Goal: Check status

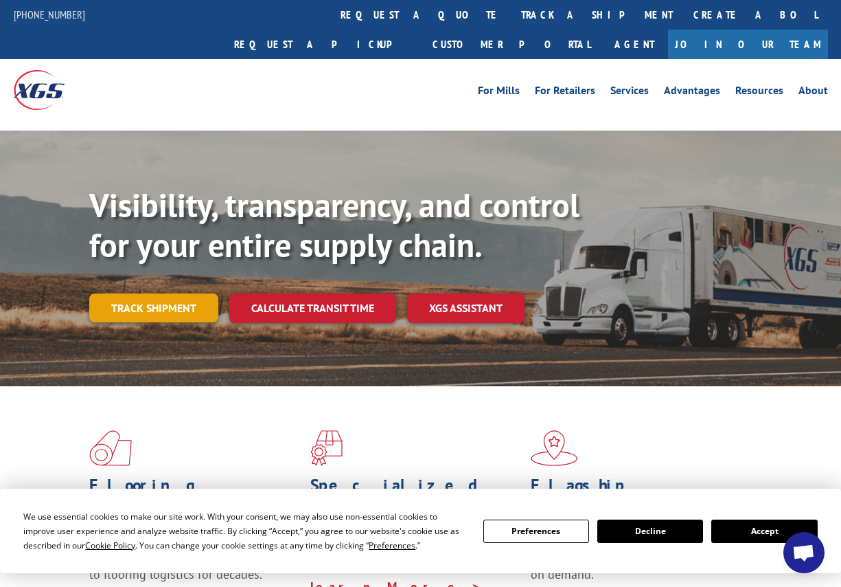
click at [130, 293] on link "Track shipment" at bounding box center [153, 307] width 129 height 29
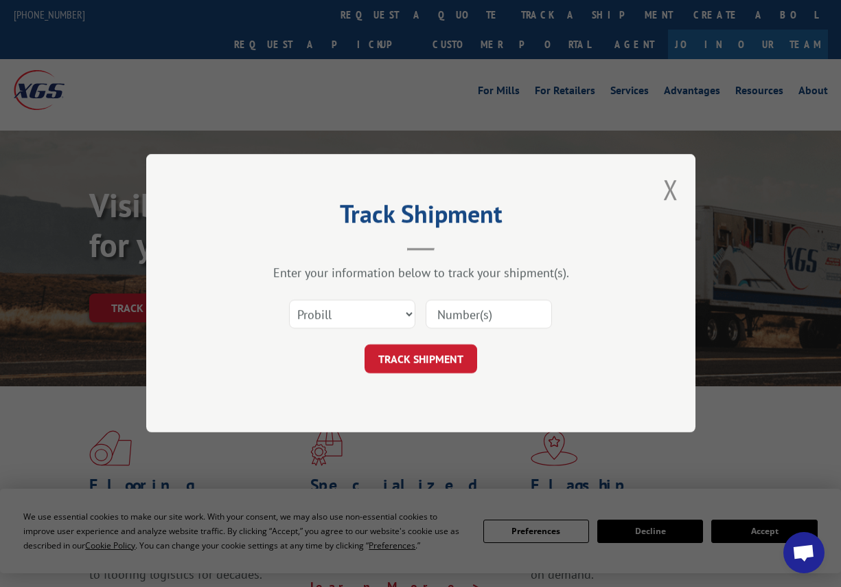
click at [448, 317] on input at bounding box center [489, 314] width 126 height 29
paste input "50865033"
type input "50865033"
click at [438, 374] on div "Track Shipment Enter your information below to track your shipment(s). Select c…" at bounding box center [420, 293] width 549 height 278
click at [435, 361] on button "TRACK SHIPMENT" at bounding box center [421, 359] width 113 height 29
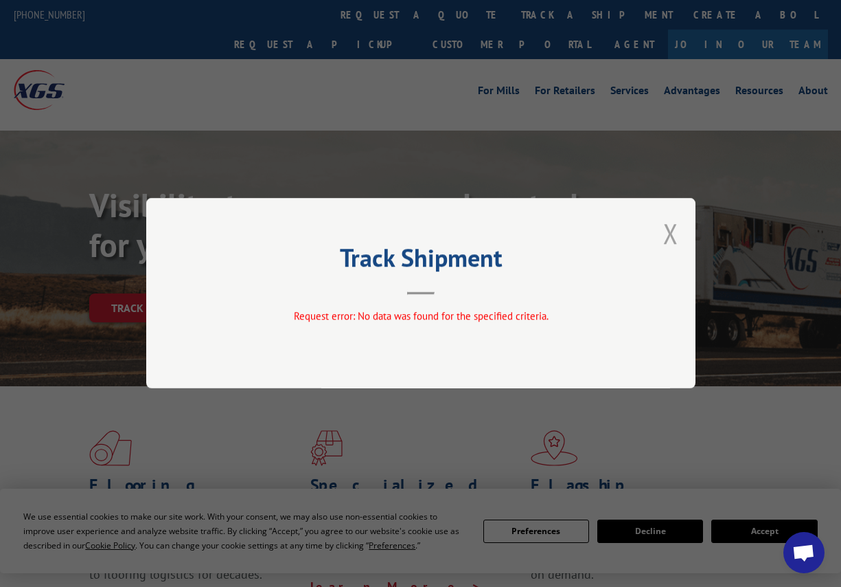
click at [667, 233] on button "Close modal" at bounding box center [670, 233] width 15 height 36
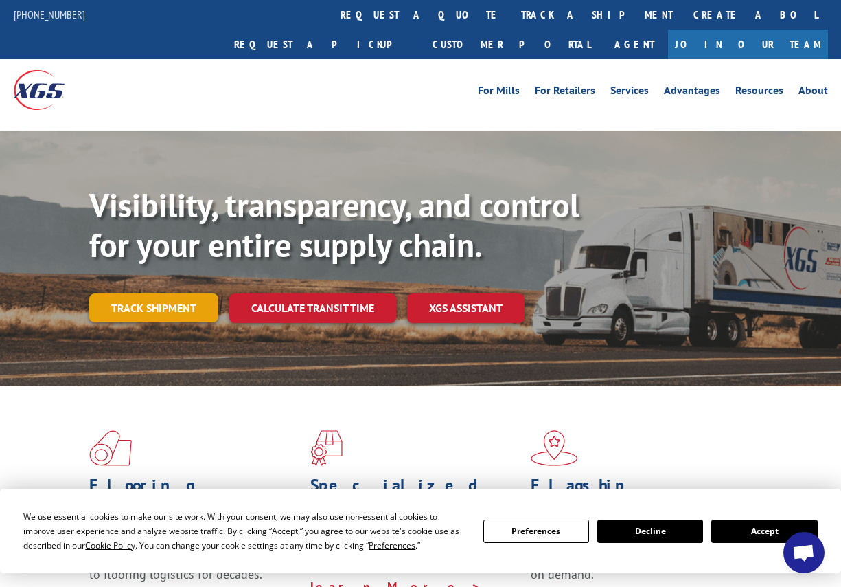
click at [159, 293] on link "Track shipment" at bounding box center [153, 307] width 129 height 29
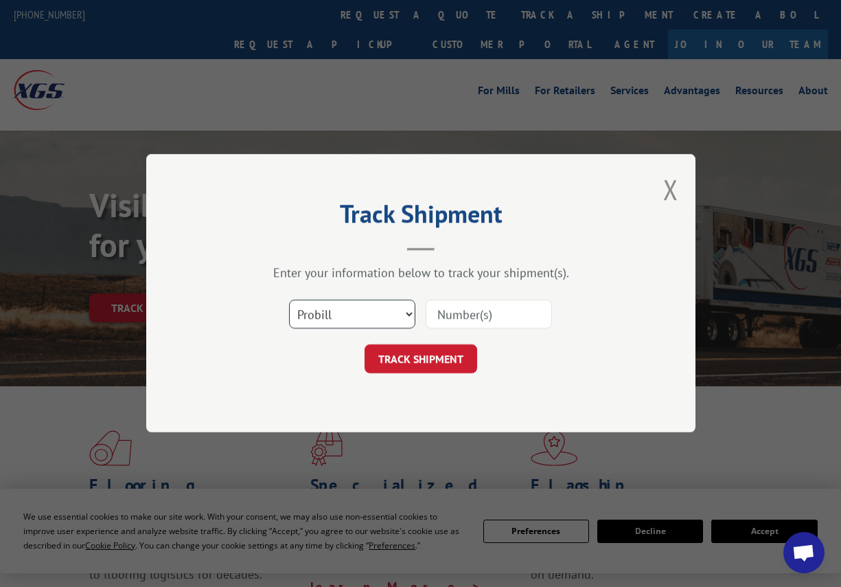
click at [399, 311] on select "Select category... Probill BOL PO" at bounding box center [352, 314] width 126 height 29
select select "bol"
click at [289, 300] on select "Select category... Probill BOL PO" at bounding box center [352, 314] width 126 height 29
paste input "50865033"
type input "50865033"
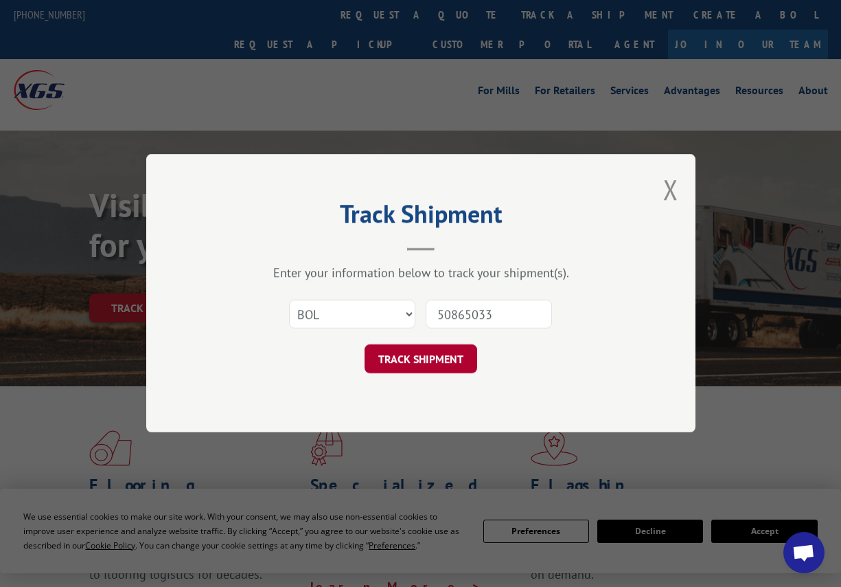
click at [424, 365] on button "TRACK SHIPMENT" at bounding box center [421, 359] width 113 height 29
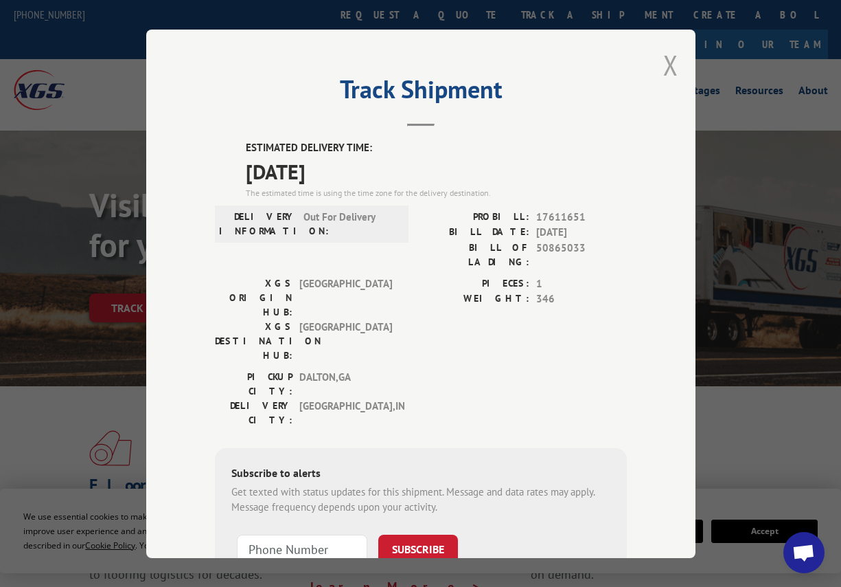
click at [663, 55] on button "Close modal" at bounding box center [670, 65] width 15 height 36
